Goal: Task Accomplishment & Management: Use online tool/utility

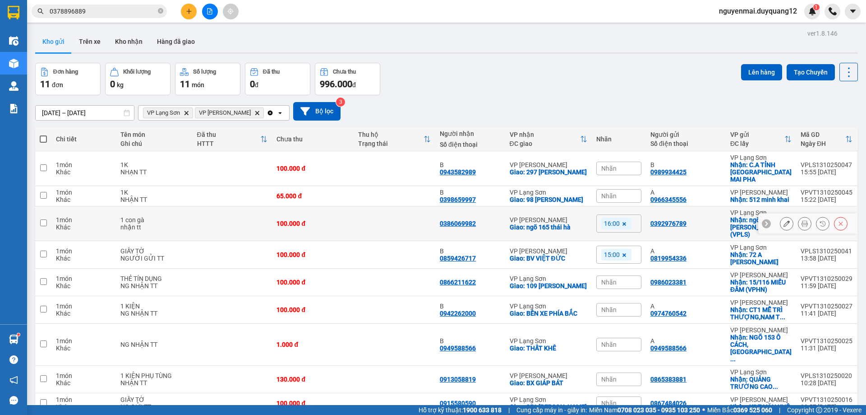
scroll to position [59, 0]
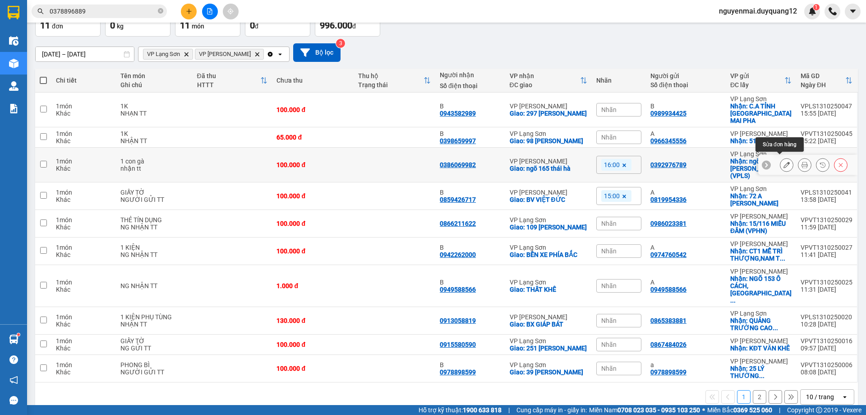
click at [781, 165] on button at bounding box center [787, 165] width 13 height 16
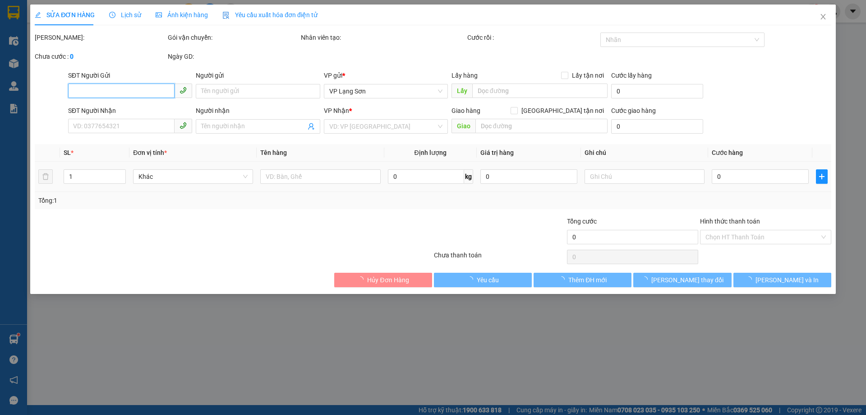
type input "0392976789"
checkbox input "true"
type input "ngõ 30 a [PERSON_NAME] (VPLS)"
type input "0386069982"
checkbox input "true"
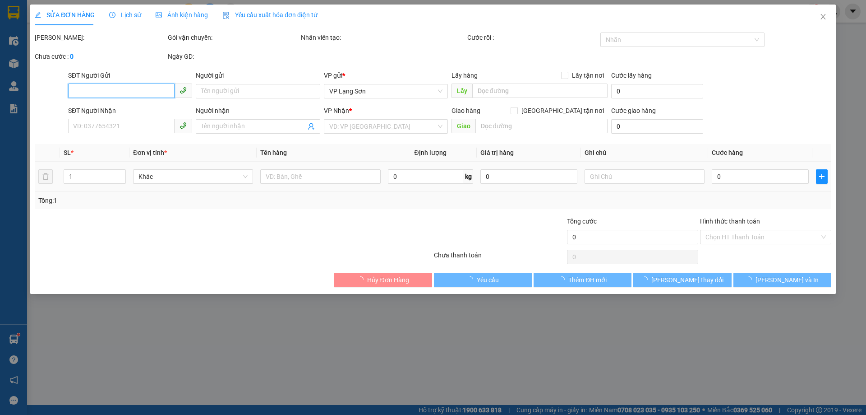
type input "ngõ 165 [GEOGRAPHIC_DATA]"
type input "100.000"
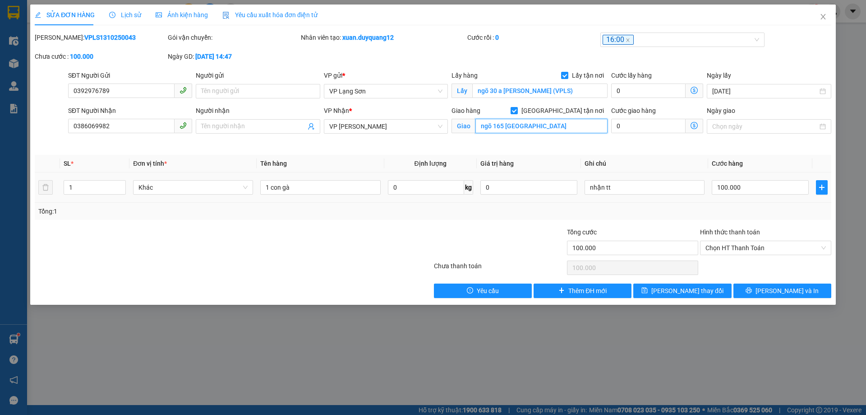
click at [528, 126] on input "ngõ 165 [GEOGRAPHIC_DATA]" at bounding box center [542, 126] width 132 height 14
type input "1"
type input "D"
type input "ĐẦU TRIỀU KHÚC"
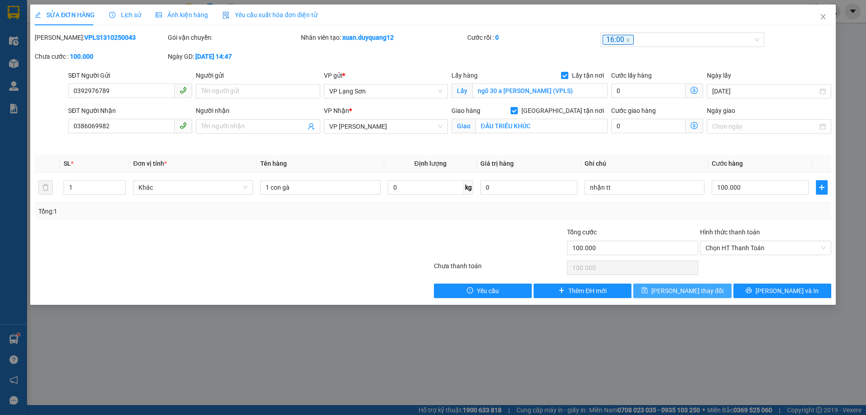
click at [675, 294] on span "[PERSON_NAME] thay đổi" at bounding box center [688, 291] width 72 height 10
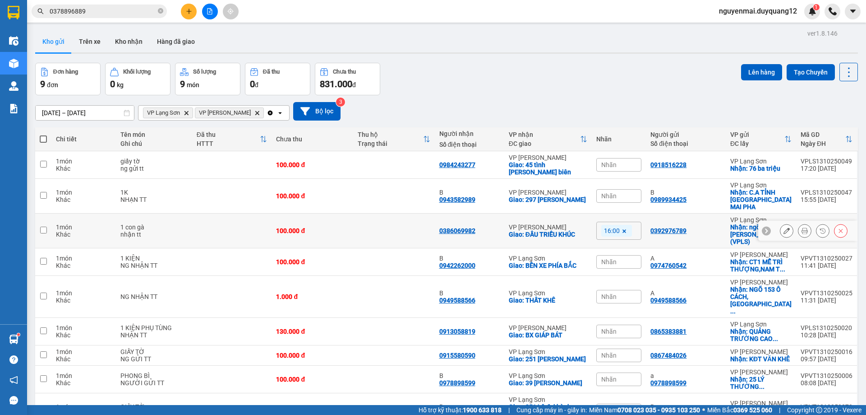
click at [40, 227] on input "checkbox" at bounding box center [43, 230] width 7 height 7
checkbox input "true"
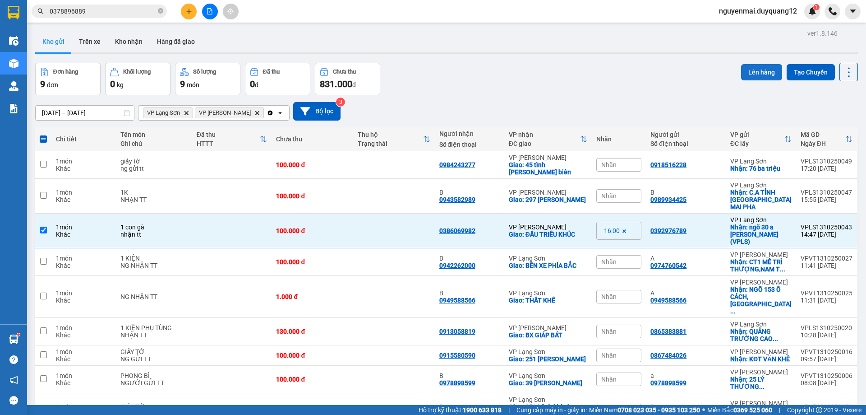
click at [745, 73] on button "Lên hàng" at bounding box center [761, 72] width 41 height 16
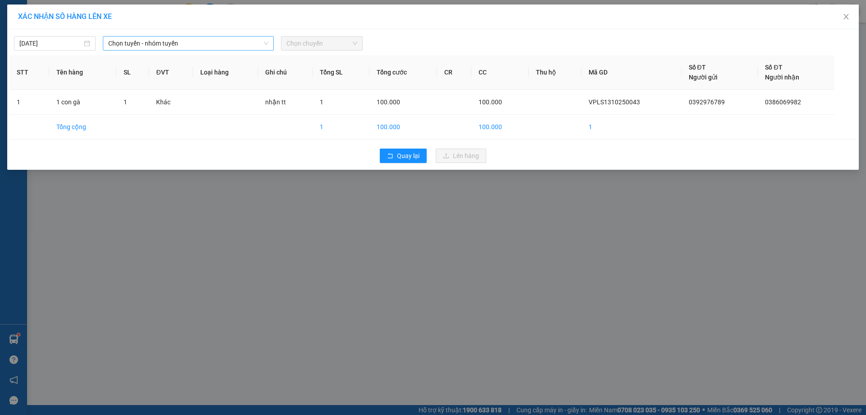
click at [233, 41] on span "Chọn tuyến - nhóm tuyến" at bounding box center [188, 44] width 160 height 14
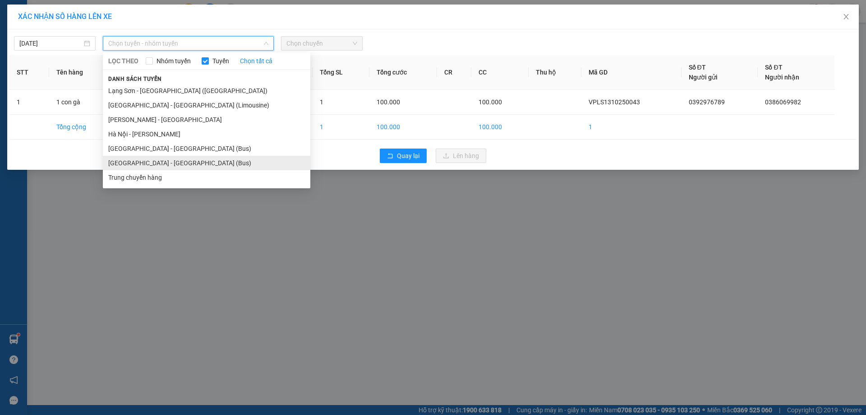
click at [156, 165] on li "[GEOGRAPHIC_DATA] - [GEOGRAPHIC_DATA] (Bus)" at bounding box center [207, 163] width 208 height 14
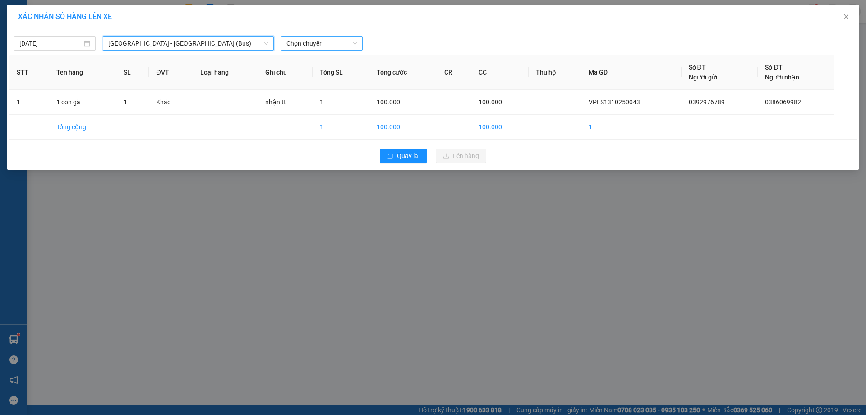
click at [330, 39] on span "Chọn chuyến" at bounding box center [322, 44] width 71 height 14
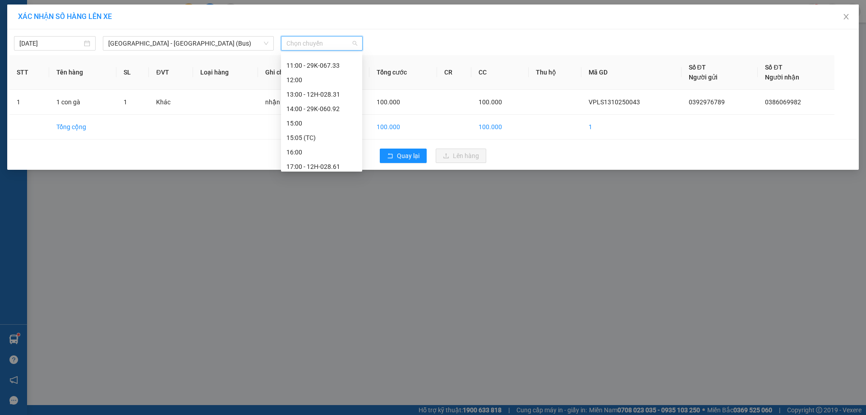
scroll to position [135, 0]
click at [325, 145] on div "17:00 - 12H-028.61" at bounding box center [322, 143] width 70 height 10
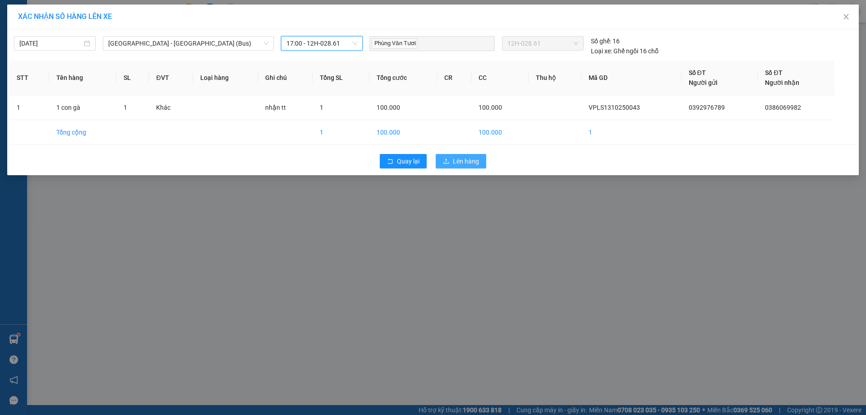
click at [448, 158] on icon "upload" at bounding box center [446, 161] width 6 height 6
